Goal: Information Seeking & Learning: Learn about a topic

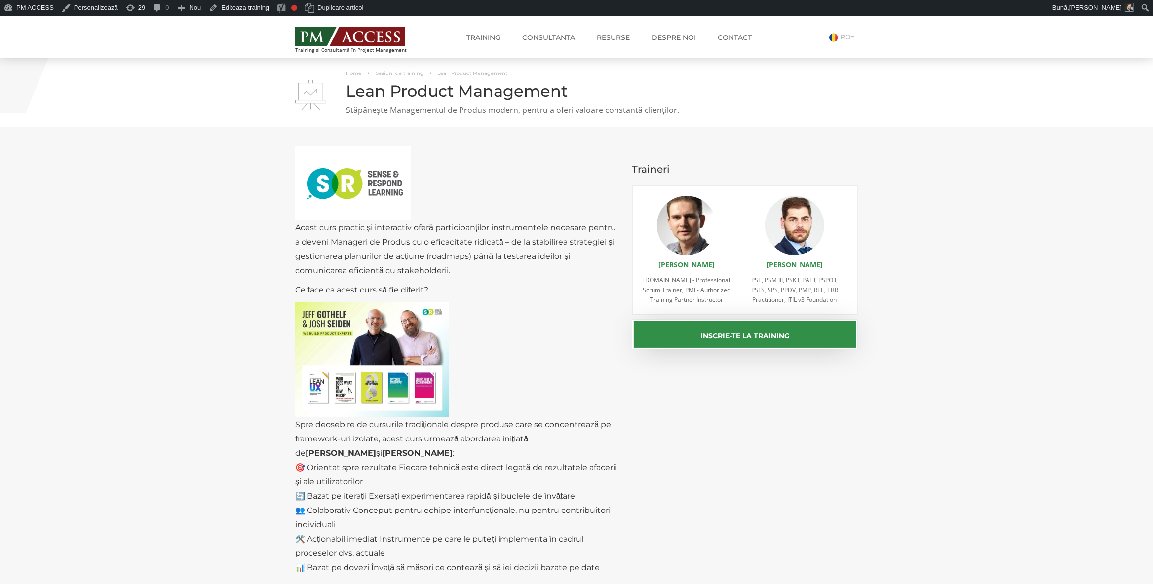
click at [322, 37] on img at bounding box center [350, 36] width 110 height 19
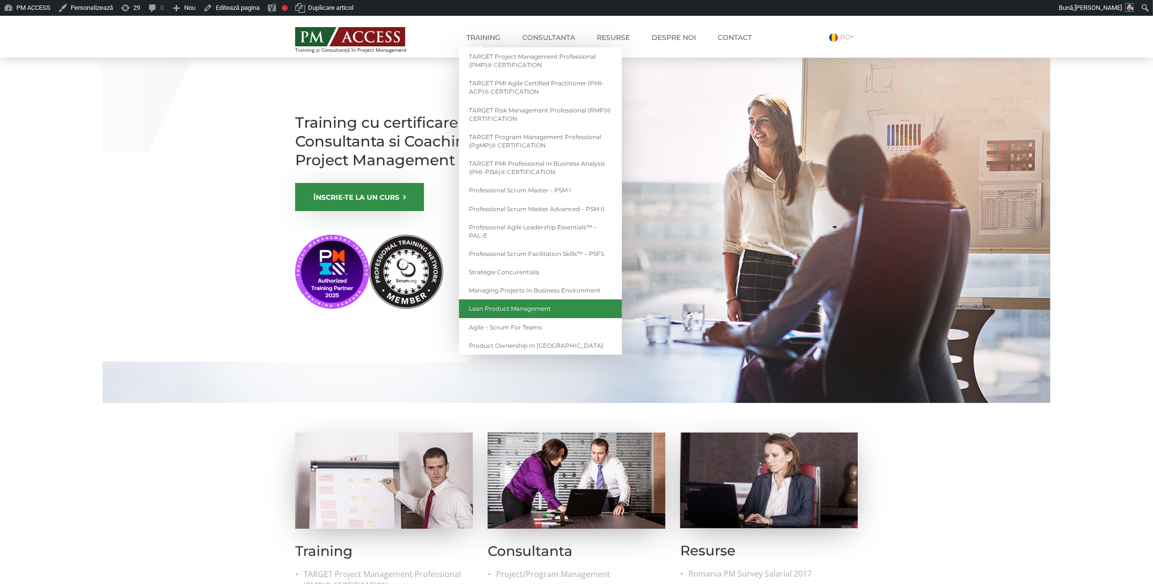
click at [545, 308] on link "Lean Product Management" at bounding box center [540, 309] width 163 height 18
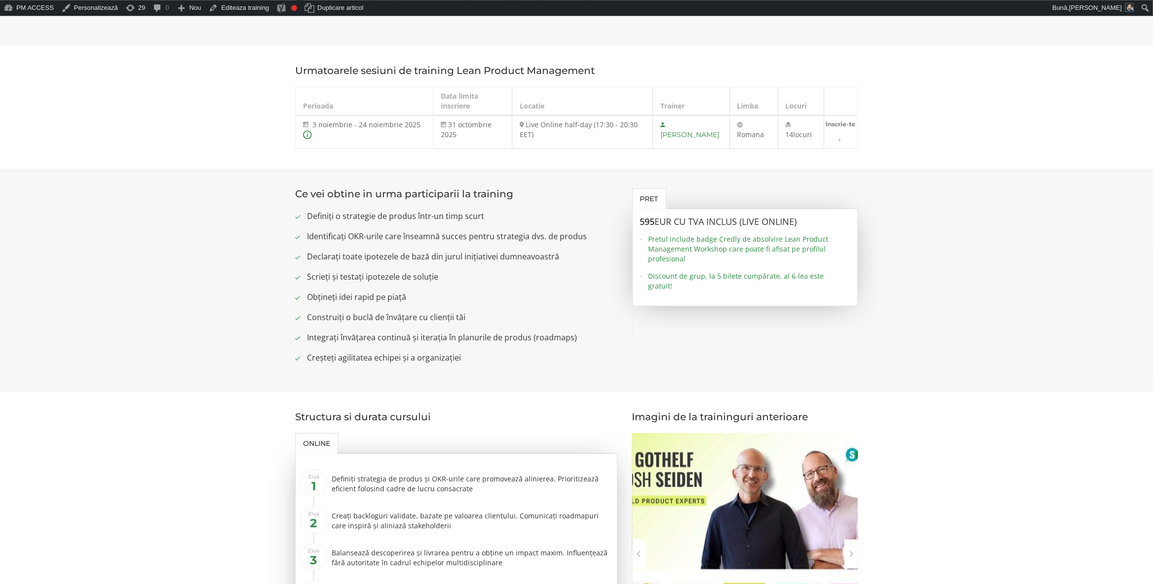
scroll to position [778, 0]
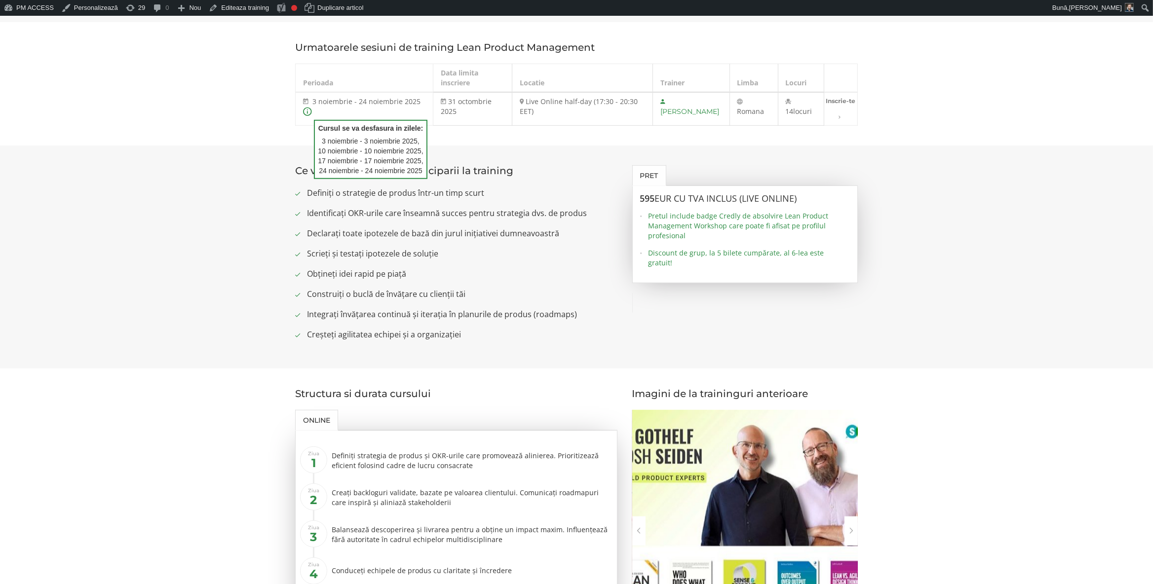
click at [308, 117] on icon at bounding box center [307, 112] width 9 height 10
